Goal: Check status

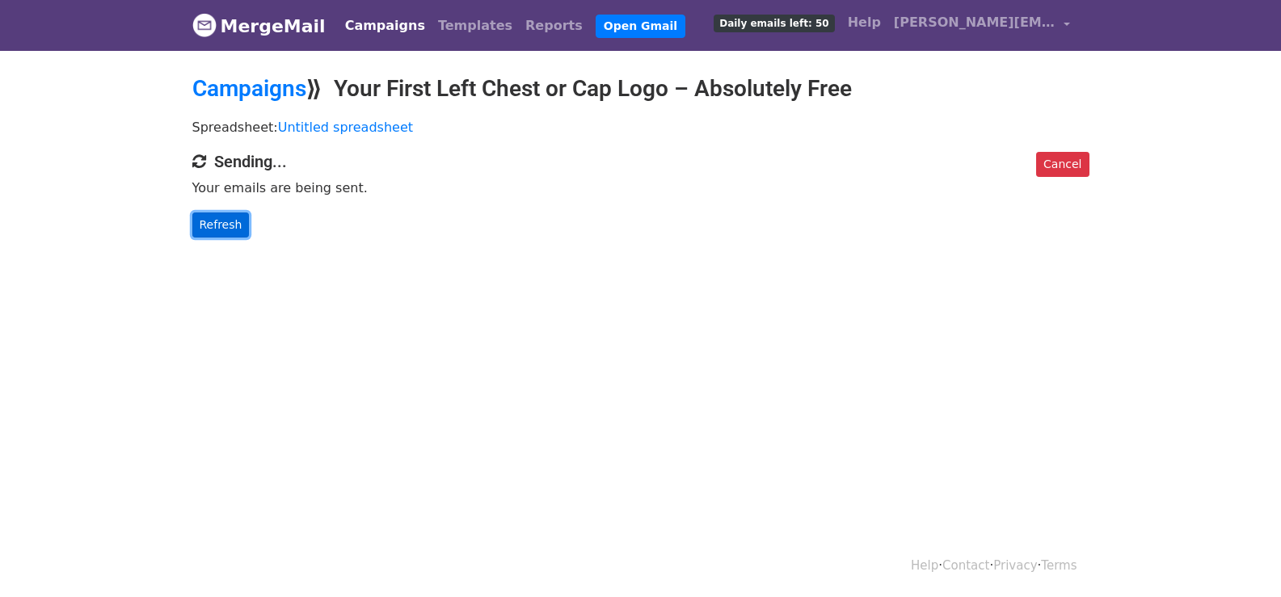
click at [231, 225] on link "Refresh" at bounding box center [220, 225] width 57 height 25
click at [208, 223] on link "Refresh" at bounding box center [220, 225] width 57 height 25
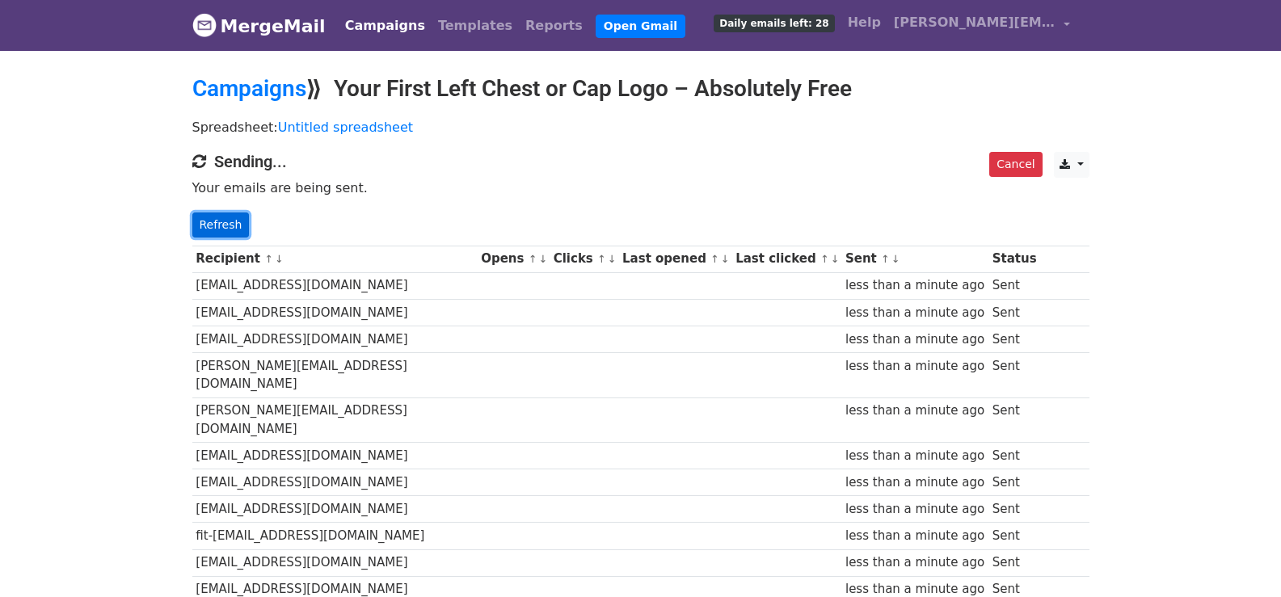
click at [230, 219] on link "Refresh" at bounding box center [220, 225] width 57 height 25
click at [225, 221] on link "Refresh" at bounding box center [220, 225] width 57 height 25
click at [217, 219] on link "Refresh" at bounding box center [220, 225] width 57 height 25
